Goal: Task Accomplishment & Management: Use online tool/utility

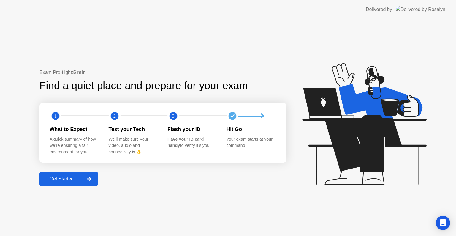
click at [63, 178] on div "Get Started" at bounding box center [61, 178] width 41 height 5
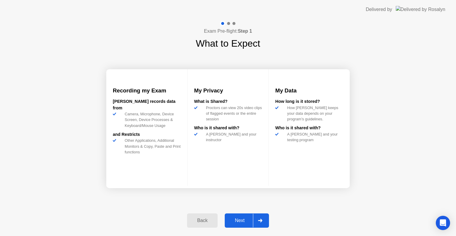
click at [232, 215] on button "Next" at bounding box center [247, 220] width 44 height 14
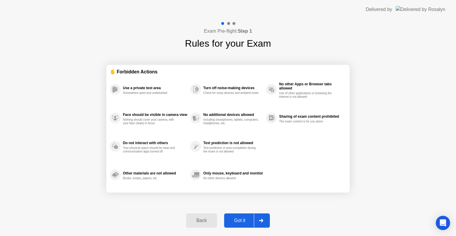
click at [232, 216] on button "Got it" at bounding box center [247, 220] width 46 height 14
select select "**********"
select select "*******"
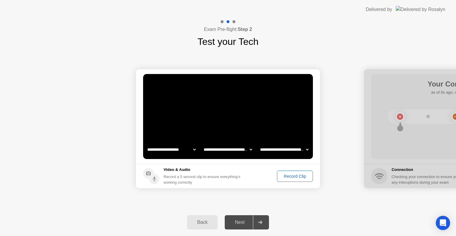
click at [279, 175] on div "Record Clip" at bounding box center [295, 176] width 32 height 5
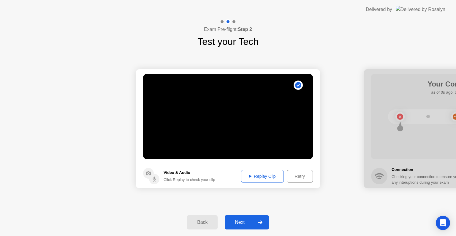
click at [266, 179] on button "Replay Clip" at bounding box center [262, 176] width 43 height 12
click at [241, 224] on div "Next" at bounding box center [240, 221] width 26 height 5
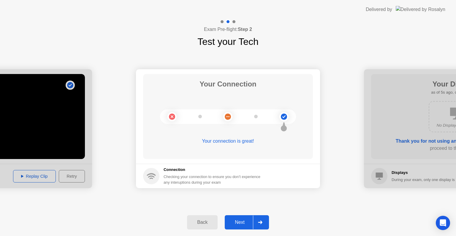
click at [238, 222] on div "Next" at bounding box center [240, 221] width 26 height 5
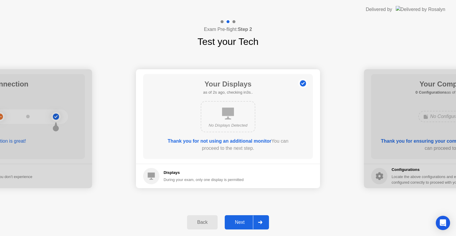
click at [240, 219] on div "Next" at bounding box center [240, 221] width 26 height 5
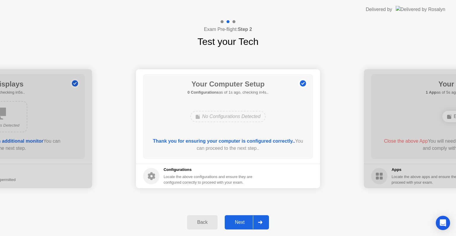
click at [240, 219] on div "Next" at bounding box center [240, 221] width 26 height 5
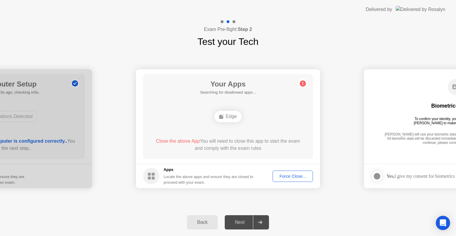
click at [295, 176] on div "Force Close..." at bounding box center [293, 176] width 36 height 5
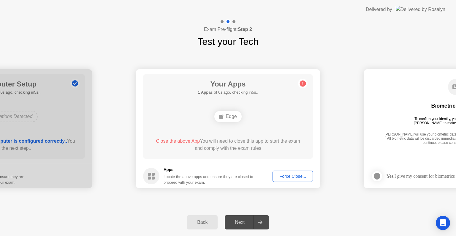
click at [261, 199] on div "**********" at bounding box center [228, 129] width 456 height 160
click at [331, 214] on div "Back Next" at bounding box center [228, 221] width 456 height 27
click at [283, 175] on div "Force Close..." at bounding box center [293, 176] width 36 height 5
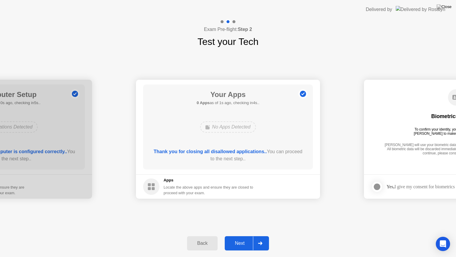
click at [238, 236] on div "Next" at bounding box center [240, 242] width 26 height 5
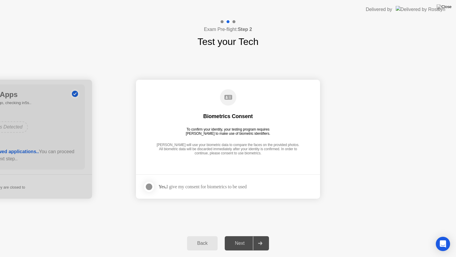
click at [196, 186] on div "Yes, I give my consent for biometrics to be used" at bounding box center [203, 187] width 88 height 6
click at [149, 186] on div at bounding box center [149, 186] width 7 height 7
click at [234, 236] on div "Next" at bounding box center [240, 242] width 26 height 5
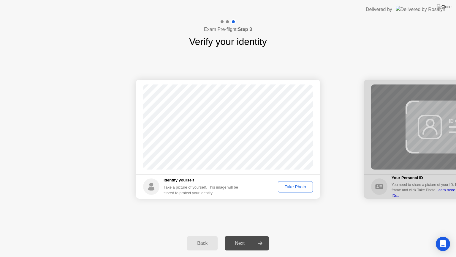
click at [288, 188] on div "Take Photo" at bounding box center [295, 186] width 31 height 5
click at [244, 236] on div "Next" at bounding box center [240, 242] width 26 height 5
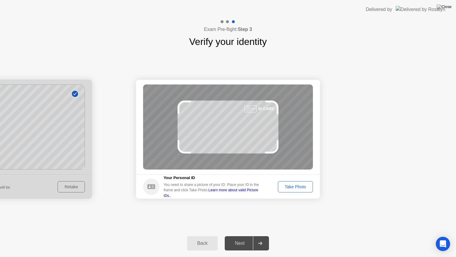
click at [300, 190] on button "Take Photo" at bounding box center [295, 186] width 35 height 11
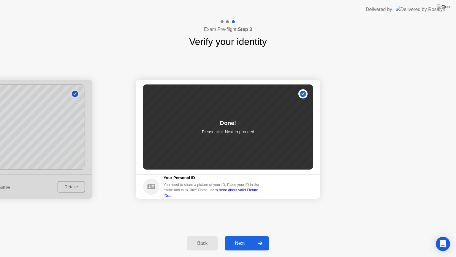
click at [235, 236] on div "Next" at bounding box center [240, 242] width 26 height 5
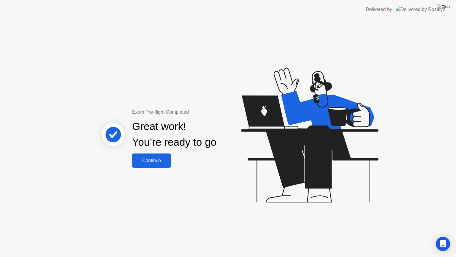
click at [155, 158] on div "Continue" at bounding box center [151, 160] width 35 height 5
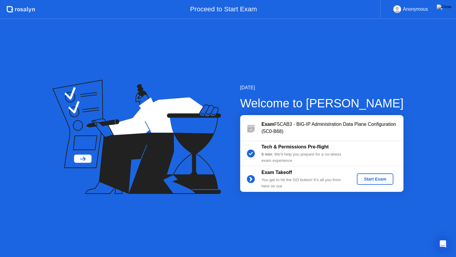
click at [365, 178] on div "Start Exam" at bounding box center [375, 178] width 32 height 5
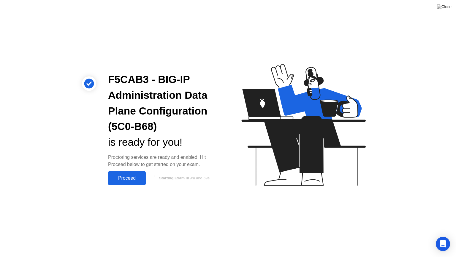
click at [125, 182] on button "Proceed" at bounding box center [127, 178] width 38 height 14
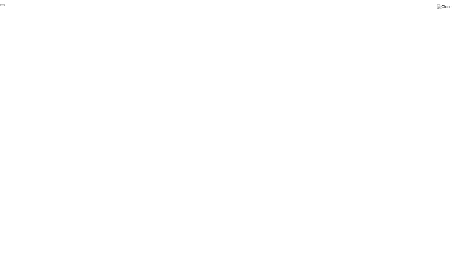
click div "End Proctoring Session"
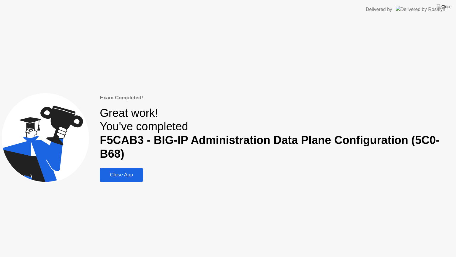
click at [120, 172] on div "Close App" at bounding box center [122, 175] width 40 height 6
